Goal: Task Accomplishment & Management: Manage account settings

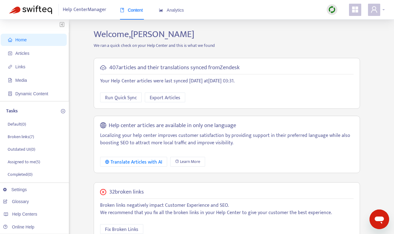
click at [377, 8] on icon "user" at bounding box center [374, 9] width 7 height 7
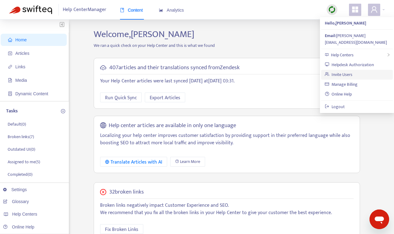
click at [342, 71] on link "Invite Users" at bounding box center [339, 74] width 28 height 7
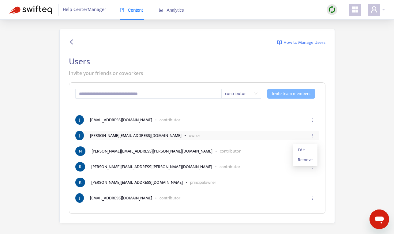
click at [313, 138] on icon "ellipsis" at bounding box center [313, 136] width 4 height 4
click at [306, 149] on span "Edit" at bounding box center [305, 150] width 15 height 7
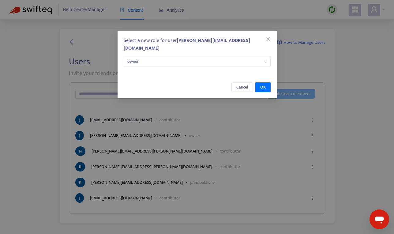
click at [247, 57] on span "owner" at bounding box center [197, 61] width 140 height 9
click at [255, 40] on div "Select a new role for user [PERSON_NAME][EMAIL_ADDRESS][DOMAIN_NAME] owner" at bounding box center [197, 52] width 159 height 42
click at [269, 38] on icon "close" at bounding box center [268, 39] width 5 height 5
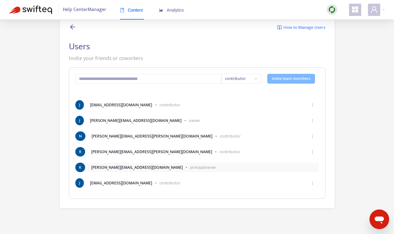
scroll to position [17, 0]
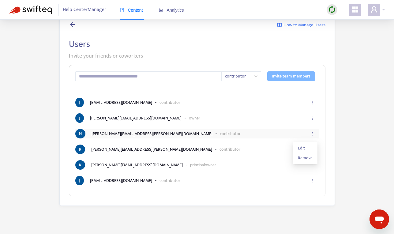
click at [313, 135] on icon "ellipsis" at bounding box center [313, 134] width 4 height 4
click at [306, 157] on span "Remove" at bounding box center [305, 158] width 15 height 7
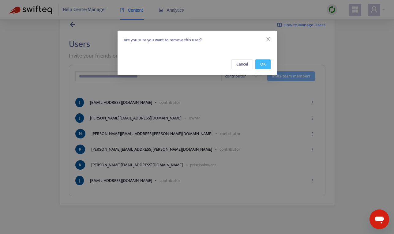
click at [262, 65] on span "OK" at bounding box center [263, 64] width 6 height 7
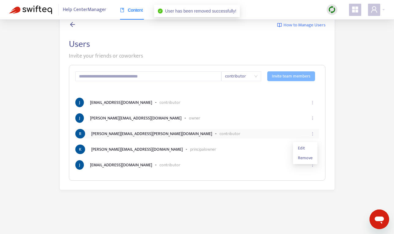
click at [316, 131] on button "button" at bounding box center [313, 133] width 10 height 13
click at [306, 159] on span "Remove" at bounding box center [305, 158] width 15 height 7
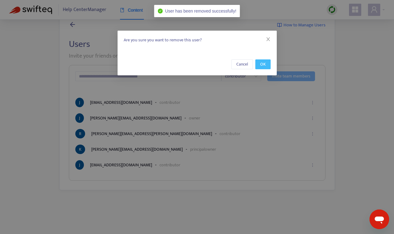
click at [259, 62] on button "OK" at bounding box center [262, 64] width 15 height 10
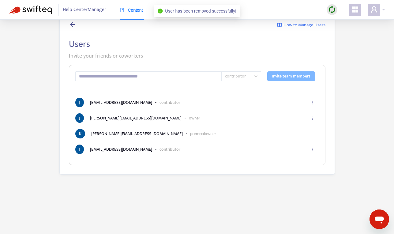
click at [226, 77] on span "contributor" at bounding box center [241, 76] width 32 height 9
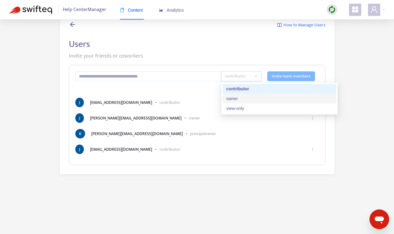
click at [232, 99] on div "owner" at bounding box center [279, 98] width 107 height 7
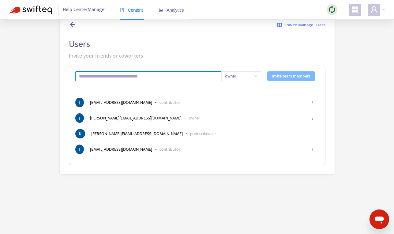
click at [183, 78] on input "text" at bounding box center [148, 76] width 146 height 10
click at [176, 77] on input "text" at bounding box center [148, 76] width 146 height 10
paste input "**********"
type input "**********"
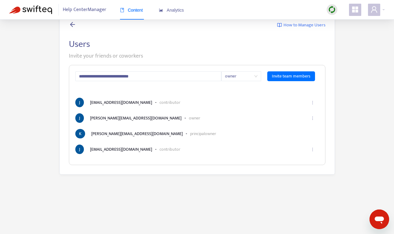
click at [181, 89] on form "**********" at bounding box center [197, 79] width 244 height 17
click at [281, 74] on span "Invite team members" at bounding box center [291, 76] width 39 height 7
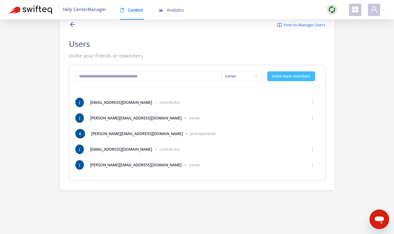
scroll to position [0, 0]
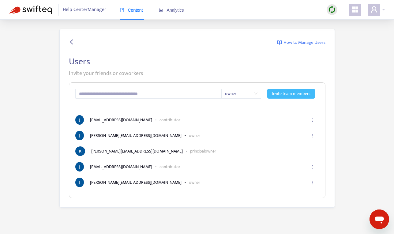
click at [88, 14] on span "Help Center Manager" at bounding box center [84, 10] width 43 height 12
click at [84, 7] on span "Help Center Manager" at bounding box center [84, 10] width 43 height 12
click at [89, 9] on span "Help Center Manager" at bounding box center [84, 10] width 43 height 12
click at [171, 6] on div "Analytics" at bounding box center [171, 10] width 25 height 19
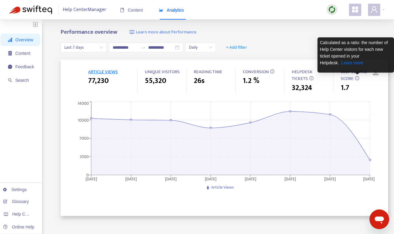
click at [357, 78] on icon at bounding box center [357, 78] width 4 height 4
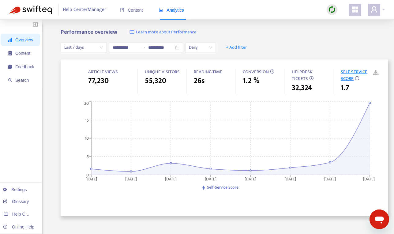
click at [271, 71] on icon at bounding box center [272, 71] width 4 height 4
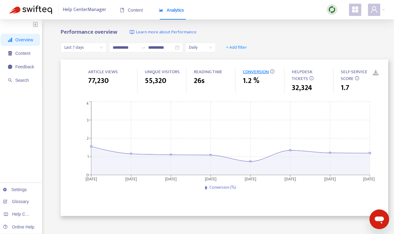
click at [272, 72] on icon at bounding box center [272, 71] width 4 height 4
click at [357, 79] on icon at bounding box center [357, 78] width 4 height 4
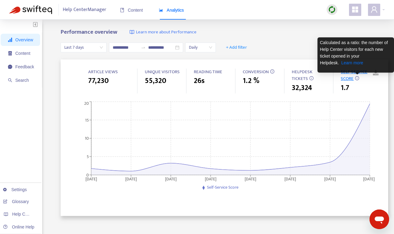
click at [347, 65] on p "Calculated as a ratio: the number of Help Center visitors for each new ticket o…" at bounding box center [356, 52] width 72 height 27
click at [345, 64] on link "Learn more" at bounding box center [353, 62] width 22 height 5
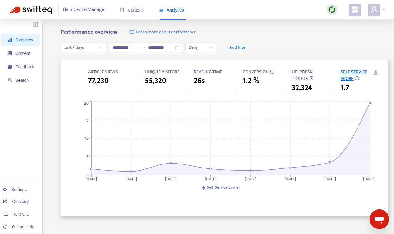
click at [208, 187] on span "Self-Service Score" at bounding box center [223, 187] width 32 height 7
click at [142, 32] on span "Learn more about Performance" at bounding box center [166, 32] width 61 height 7
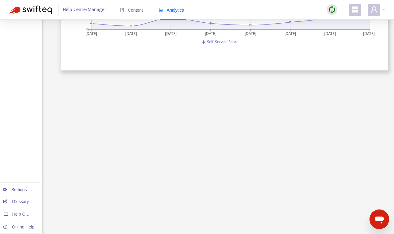
scroll to position [149, 0]
